Goal: Check status: Check status

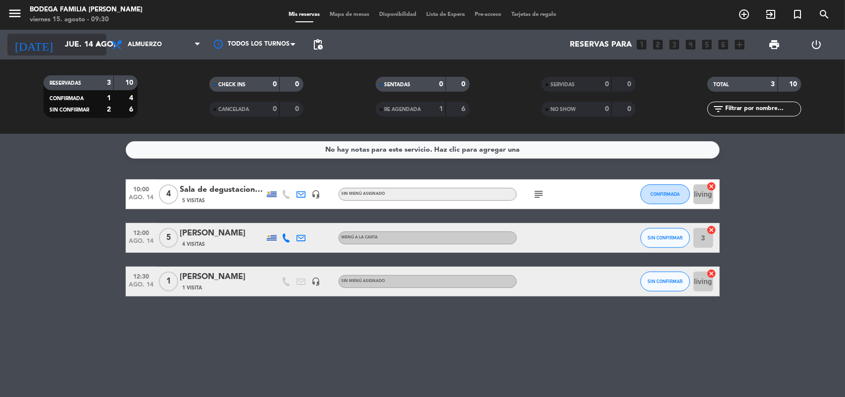
click at [90, 45] on input "jue. 14 ago." at bounding box center [112, 44] width 104 height 19
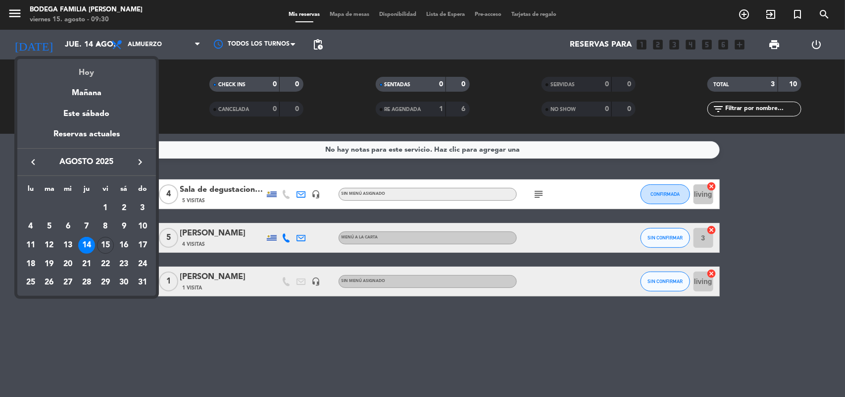
click at [88, 77] on div "Hoy" at bounding box center [86, 69] width 139 height 20
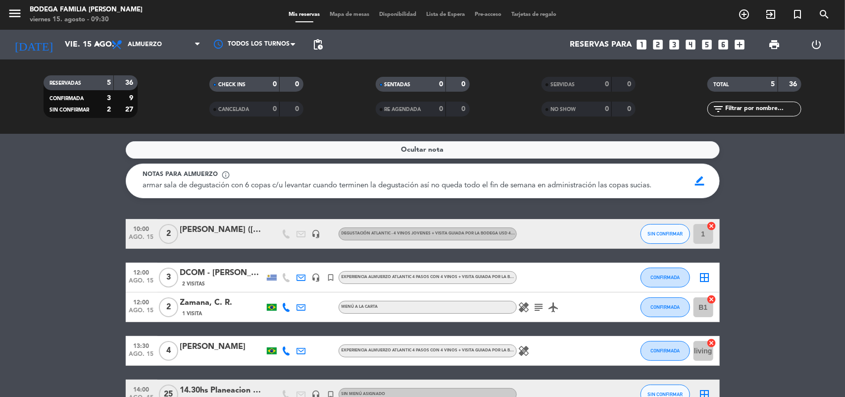
click at [83, 238] on bookings-row "10:00 [DATE] 2 [PERSON_NAME] ([PERSON_NAME] [PERSON_NAME] ) headset_mic Degusta…" at bounding box center [422, 314] width 845 height 190
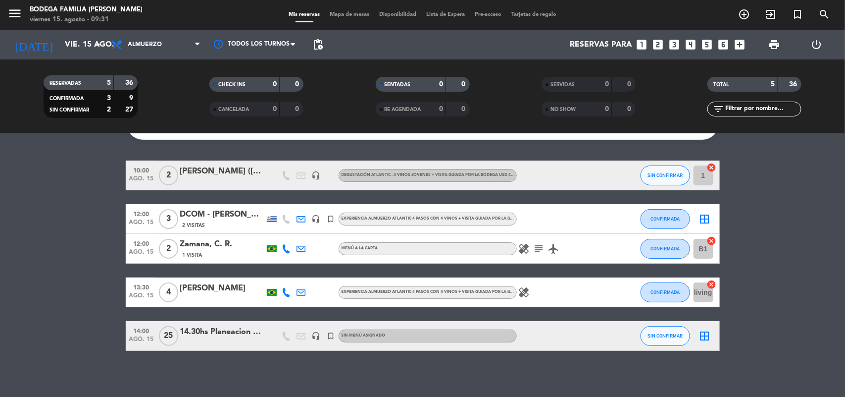
scroll to position [62, 0]
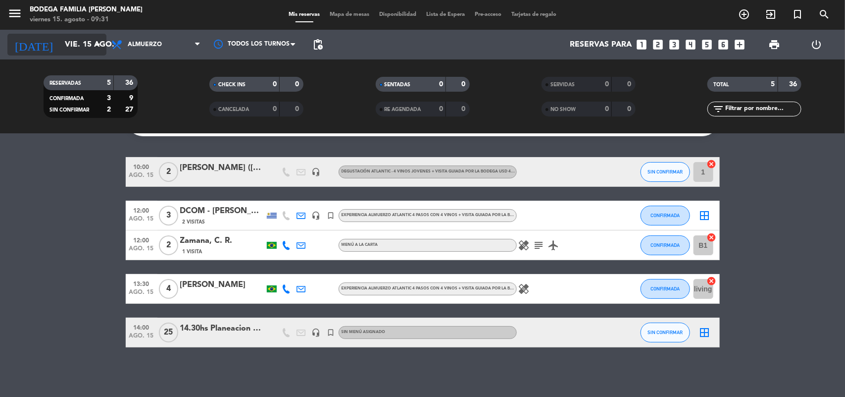
click at [93, 40] on icon "arrow_drop_down" at bounding box center [98, 45] width 12 height 12
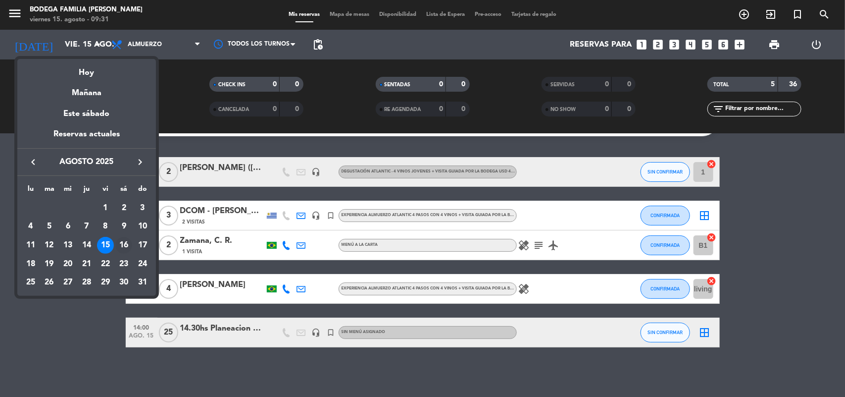
click at [123, 240] on div "16" at bounding box center [123, 245] width 17 height 17
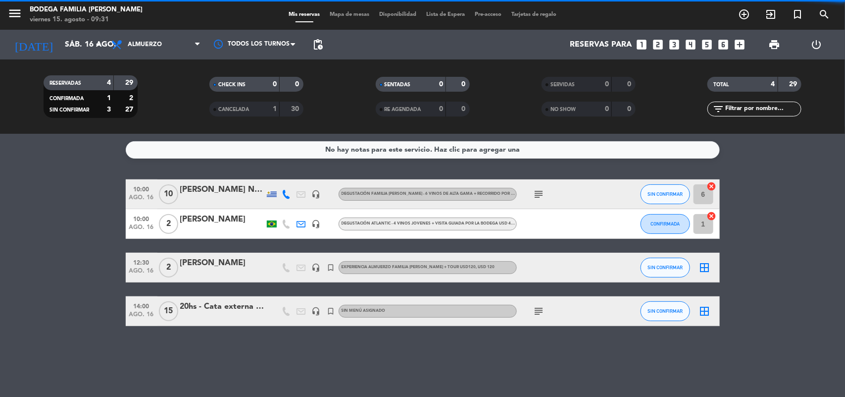
scroll to position [0, 0]
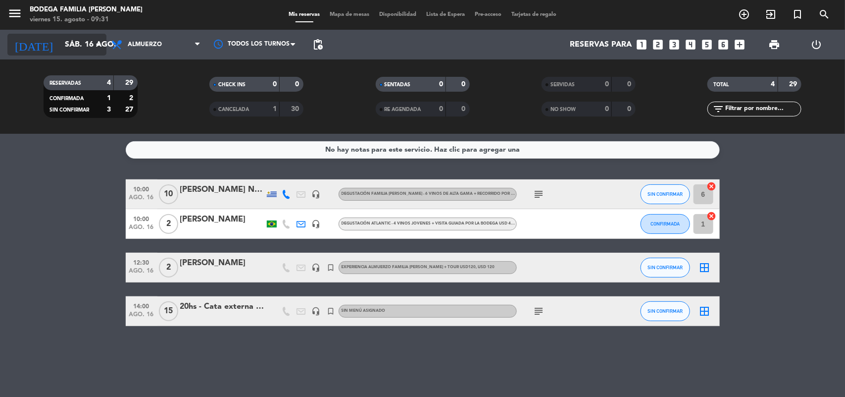
click at [87, 36] on input "sáb. 16 ago." at bounding box center [112, 44] width 104 height 19
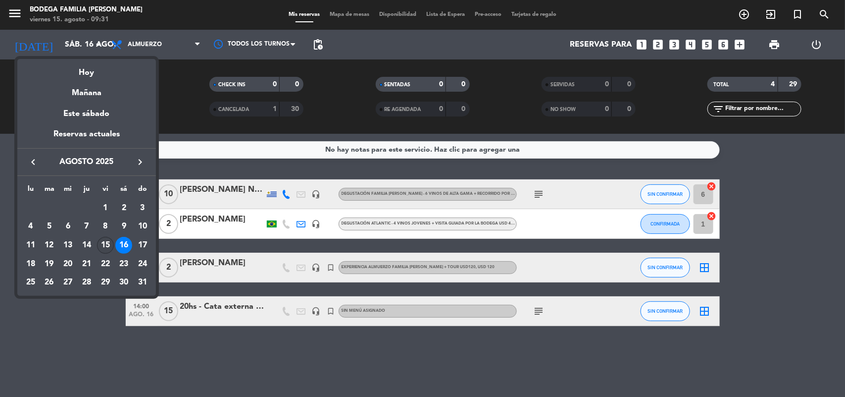
click at [107, 244] on div "15" at bounding box center [105, 245] width 17 height 17
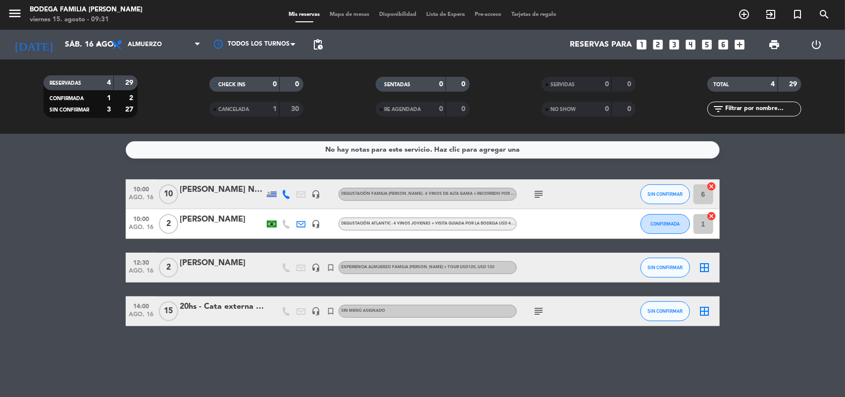
type input "vie. 15 ago."
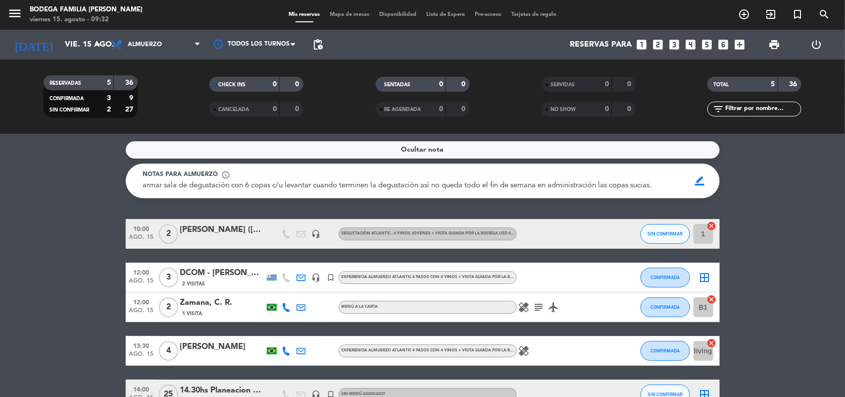
click at [97, 320] on bookings-row "10:00 [DATE] 2 [PERSON_NAME] ([PERSON_NAME] [PERSON_NAME] ) headset_mic Degusta…" at bounding box center [422, 314] width 845 height 190
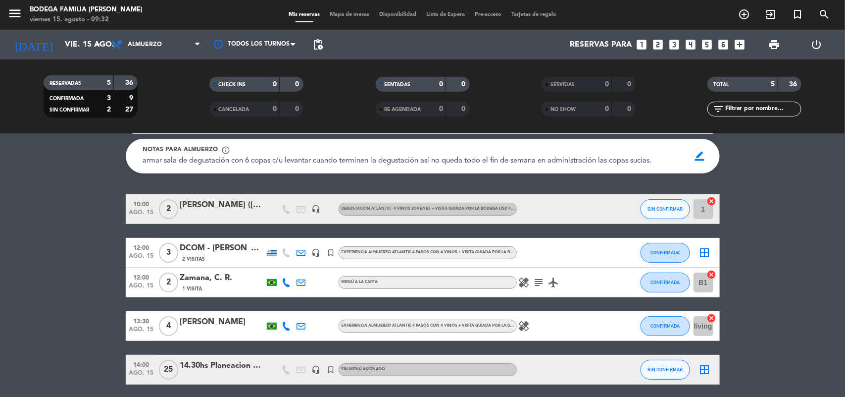
scroll to position [50, 0]
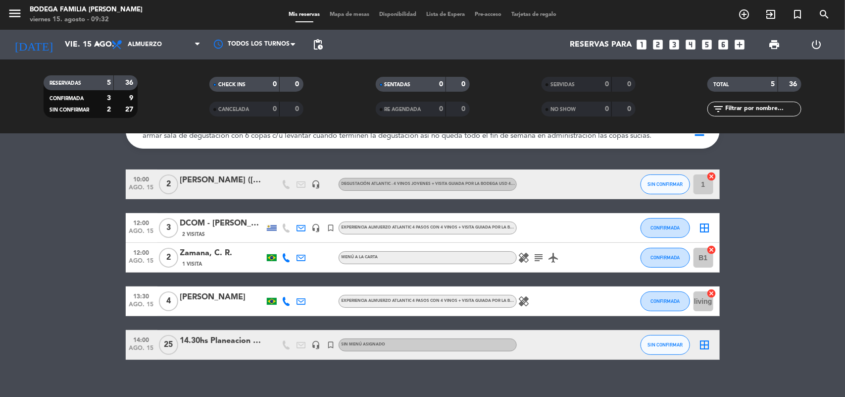
click at [97, 320] on bookings-row "10:00 [DATE] 2 [PERSON_NAME] ([PERSON_NAME] [PERSON_NAME] ) headset_mic Degusta…" at bounding box center [422, 264] width 845 height 190
click at [73, 192] on bookings-row "10:00 [DATE] 2 [PERSON_NAME] ([PERSON_NAME] [PERSON_NAME] ) headset_mic Degusta…" at bounding box center [422, 264] width 845 height 190
click at [522, 255] on icon "healing" at bounding box center [524, 258] width 12 height 12
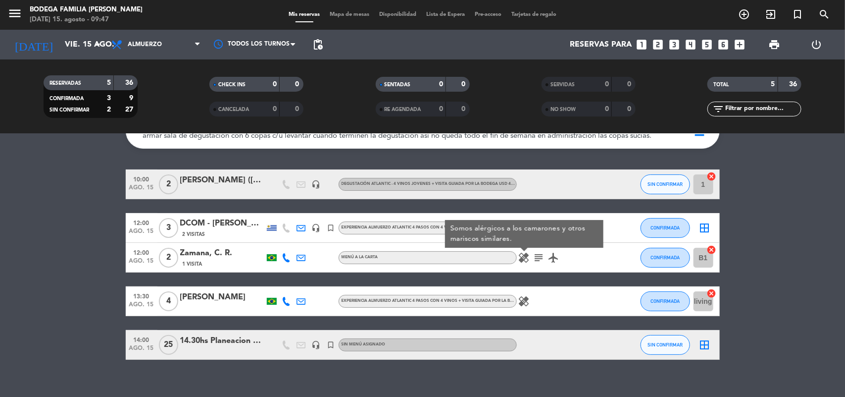
click at [526, 303] on icon "healing" at bounding box center [524, 301] width 12 height 12
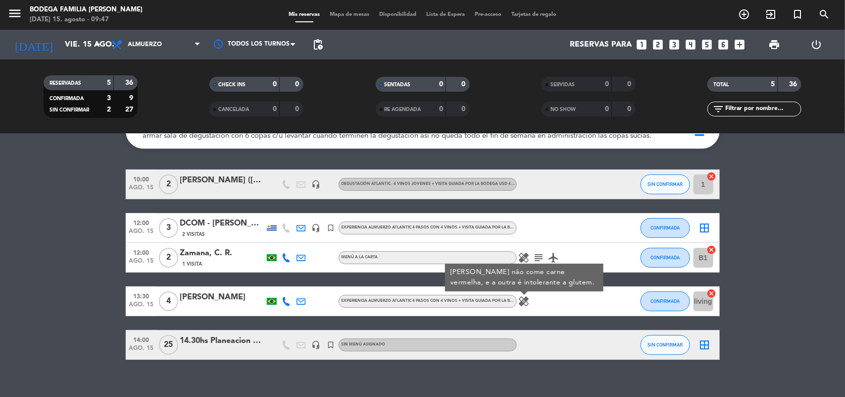
click at [194, 367] on div "Ocultar nota Notas para almuerzo info_outline armar sala de degustación con 6 c…" at bounding box center [422, 265] width 845 height 263
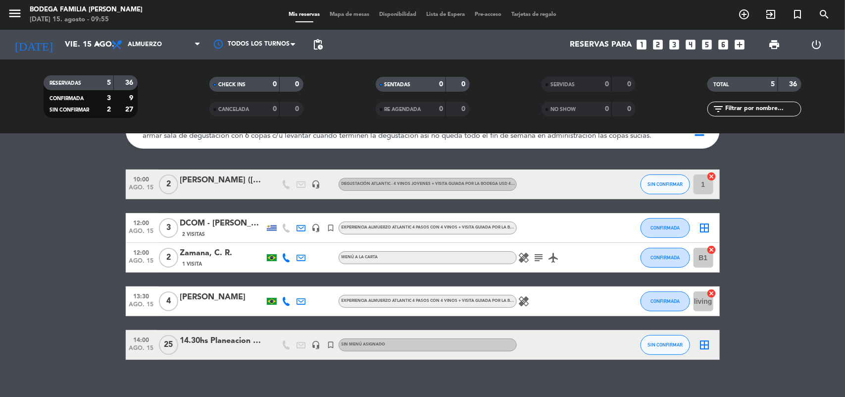
click at [80, 175] on bookings-row "10:00 [DATE] 2 [PERSON_NAME] ([PERSON_NAME] [PERSON_NAME] ) headset_mic Degusta…" at bounding box center [422, 264] width 845 height 190
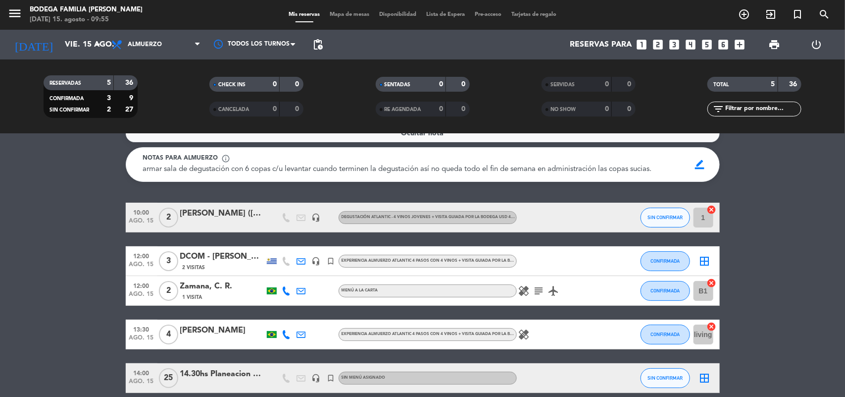
scroll to position [25, 0]
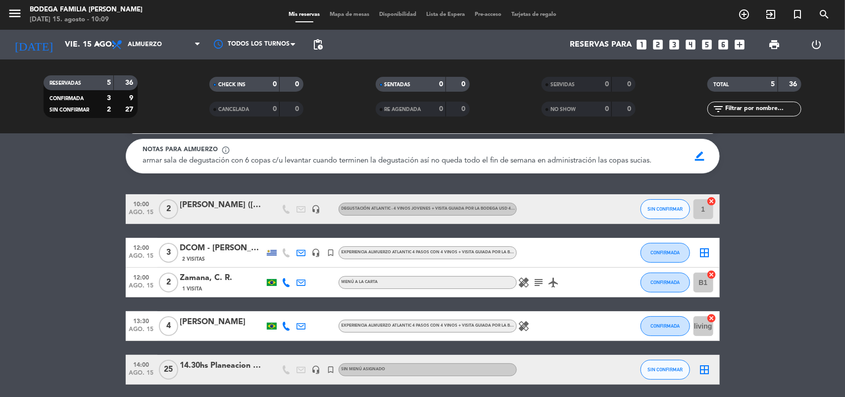
click at [78, 204] on bookings-row "10:00 [DATE] 2 [PERSON_NAME] ([PERSON_NAME] [PERSON_NAME] ) headset_mic Degusta…" at bounding box center [422, 289] width 845 height 190
click at [52, 223] on bookings-row "10:00 [DATE] 2 [PERSON_NAME] ([PERSON_NAME] [PERSON_NAME] ) headset_mic Degusta…" at bounding box center [422, 289] width 845 height 190
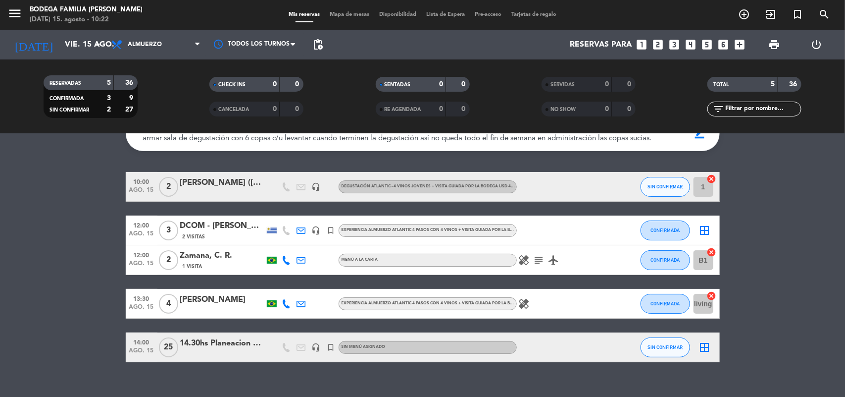
scroll to position [50, 0]
